Goal: Information Seeking & Learning: Learn about a topic

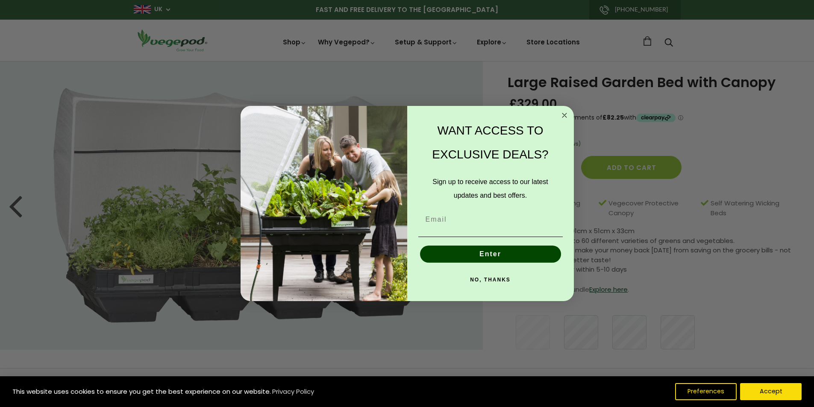
click at [471, 206] on div "Sign up to receive access to our latest updates and best offers." at bounding box center [490, 189] width 149 height 36
click at [562, 113] on circle "Close dialog" at bounding box center [564, 116] width 10 height 10
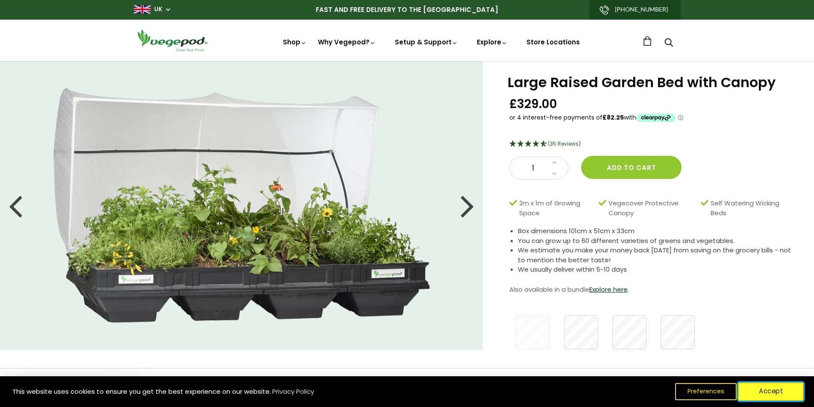
click at [765, 393] on button "Accept" at bounding box center [770, 392] width 65 height 18
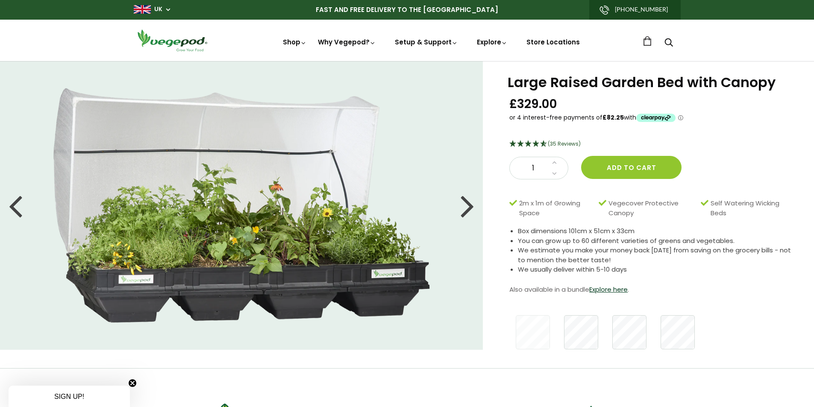
click at [471, 204] on div at bounding box center [467, 205] width 14 height 38
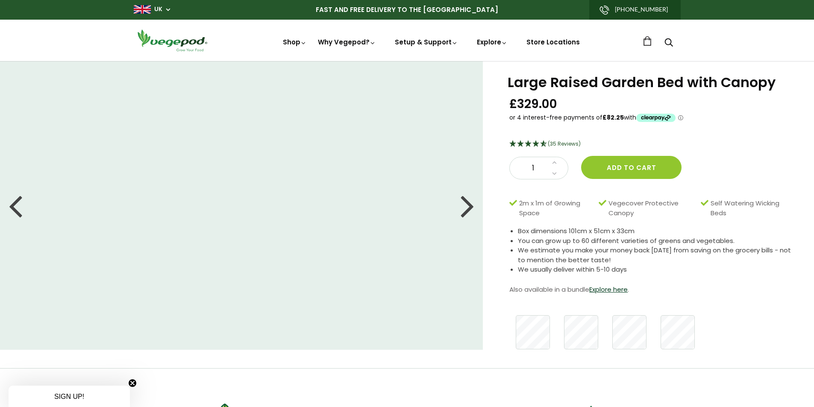
click at [471, 204] on div at bounding box center [467, 205] width 14 height 38
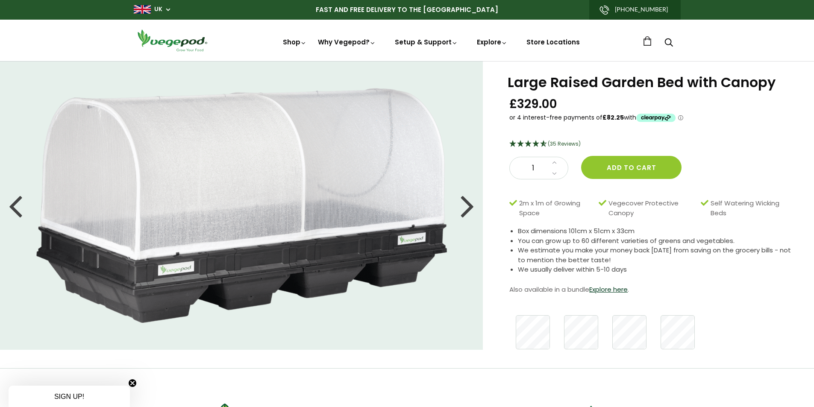
click at [471, 204] on div at bounding box center [467, 205] width 14 height 38
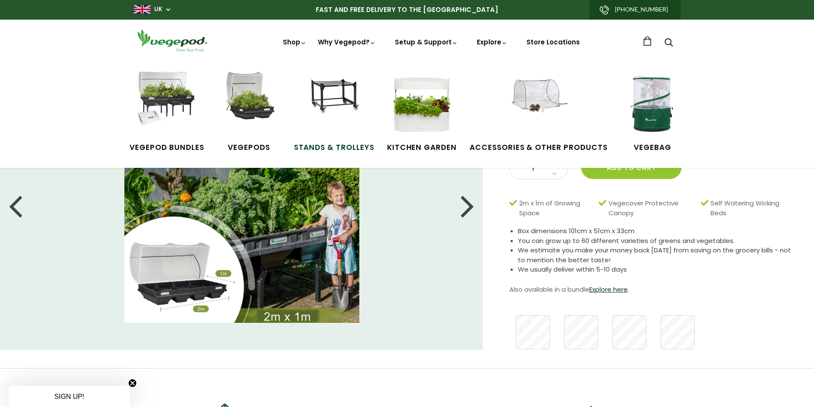
click at [331, 88] on img at bounding box center [334, 104] width 64 height 64
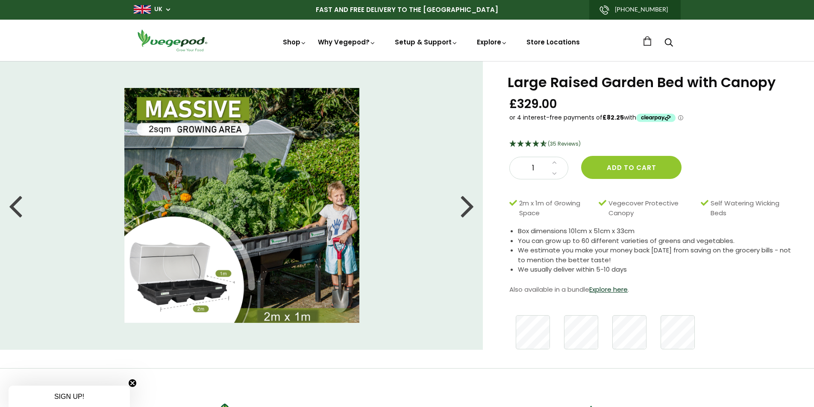
click at [205, 258] on img at bounding box center [241, 205] width 235 height 235
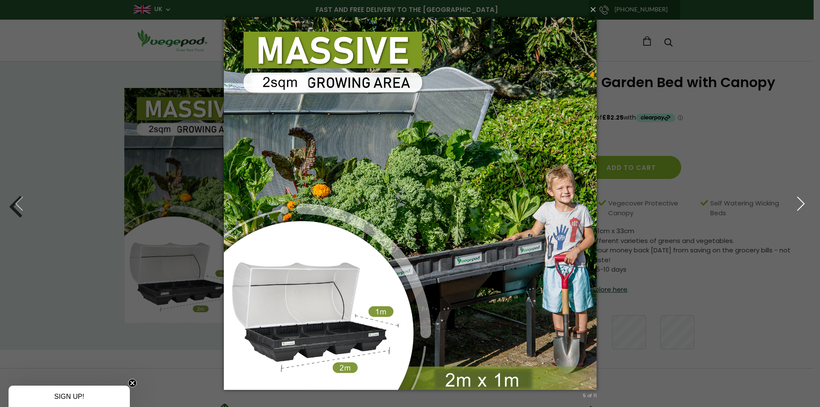
click at [801, 201] on icon "button" at bounding box center [800, 203] width 15 height 15
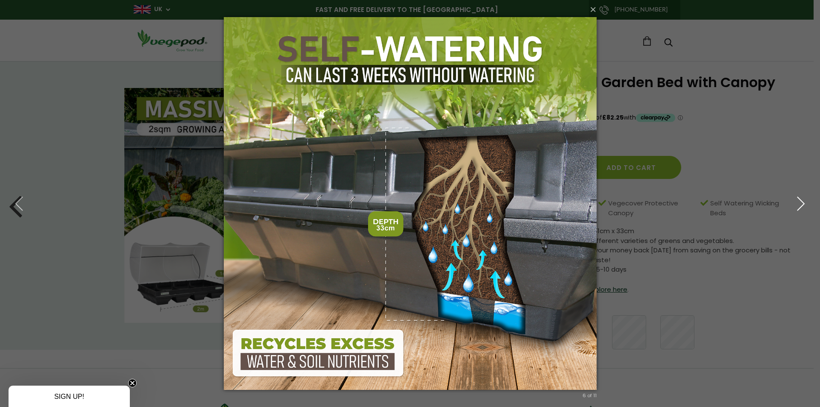
click at [801, 201] on icon "button" at bounding box center [800, 203] width 15 height 15
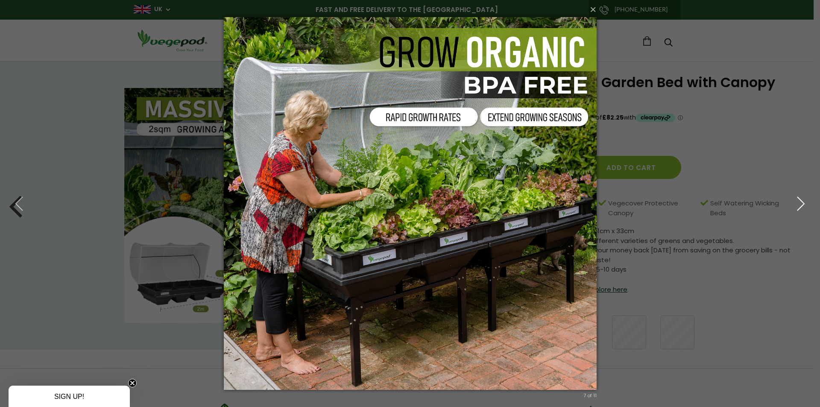
click at [801, 201] on icon "button" at bounding box center [800, 203] width 15 height 15
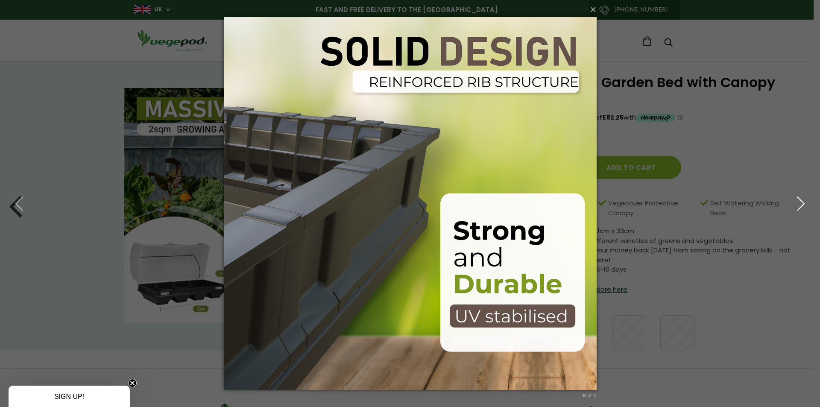
click at [801, 201] on icon "button" at bounding box center [800, 203] width 15 height 15
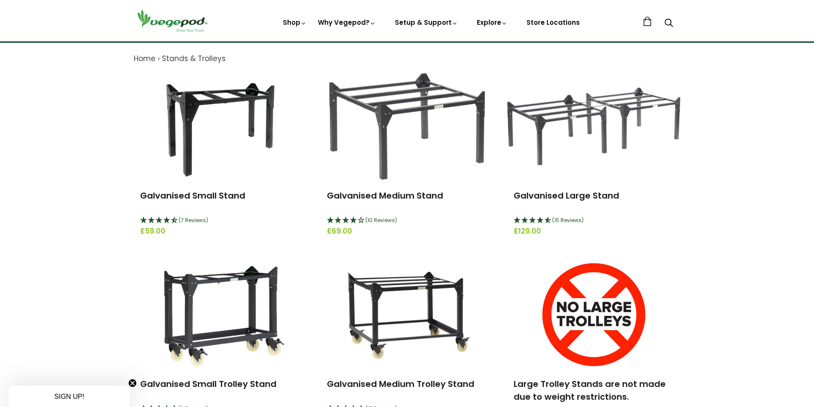
scroll to position [88, 0]
